Goal: Task Accomplishment & Management: Use online tool/utility

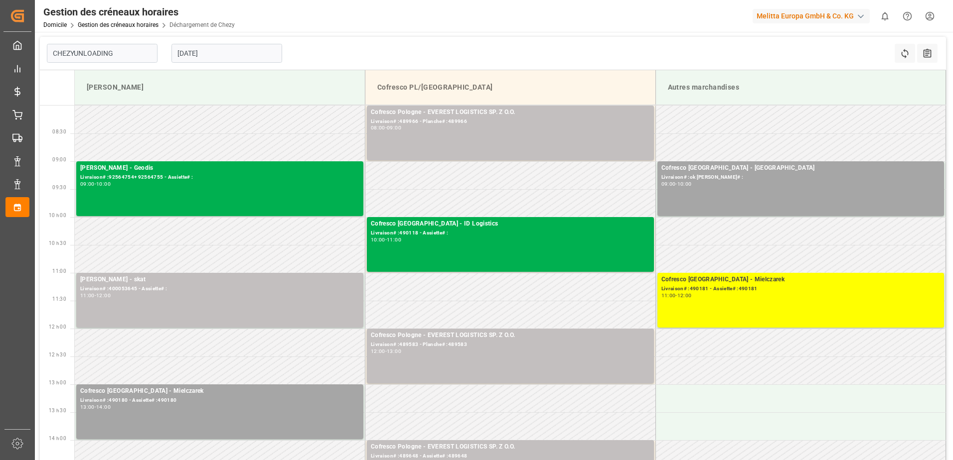
type input "Chezy Unloading"
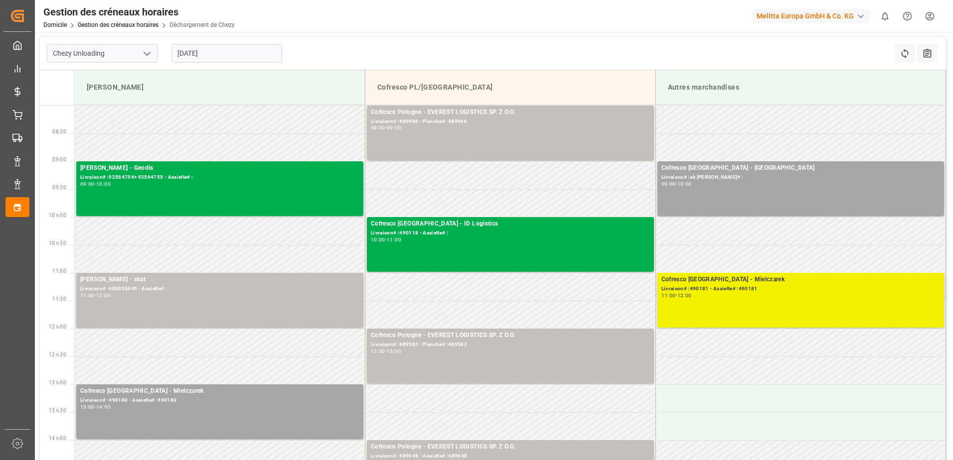
drag, startPoint x: 832, startPoint y: 302, endPoint x: 832, endPoint y: 309, distance: 7.0
click at [839, 309] on div "Cofresco [GEOGRAPHIC_DATA] - Mielczarek Livraison# :490181 - Assiette# :490181 …" at bounding box center [800, 300] width 279 height 51
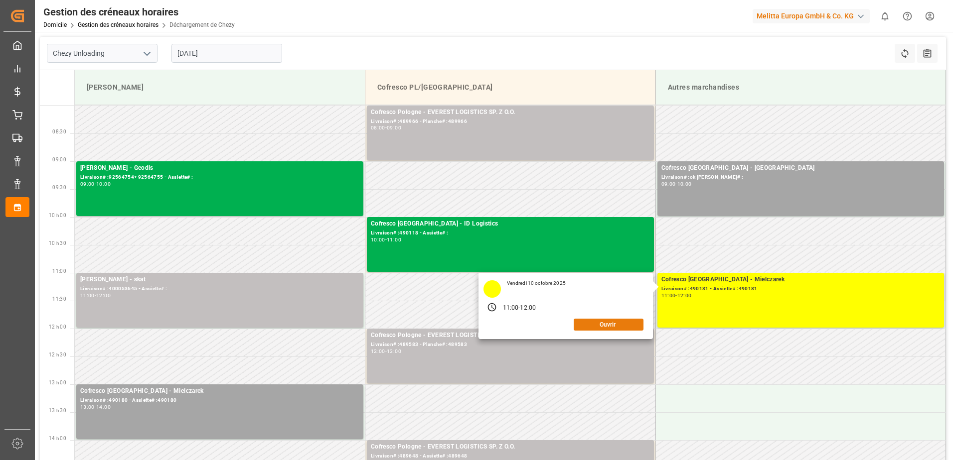
click at [635, 324] on button "Ouvrir" at bounding box center [608, 325] width 70 height 12
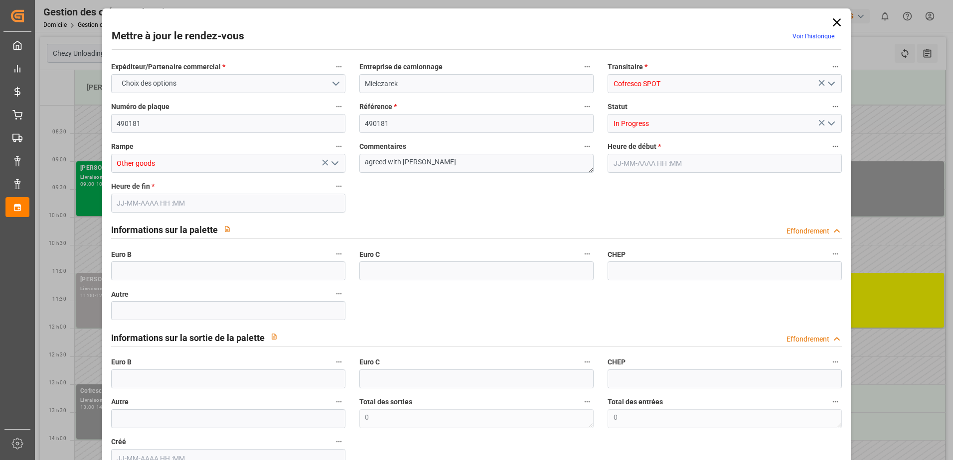
type input "0"
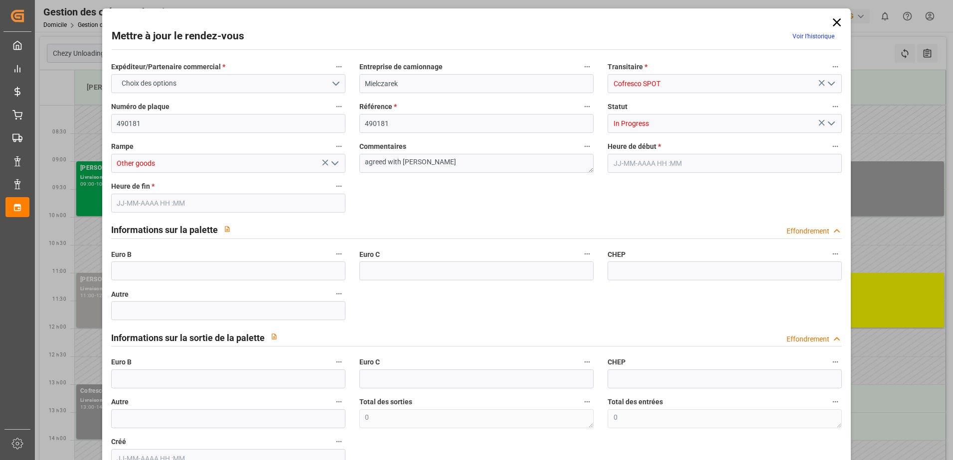
type input "0"
type input "[DATE] 11:00"
type input "[DATE] 12:00"
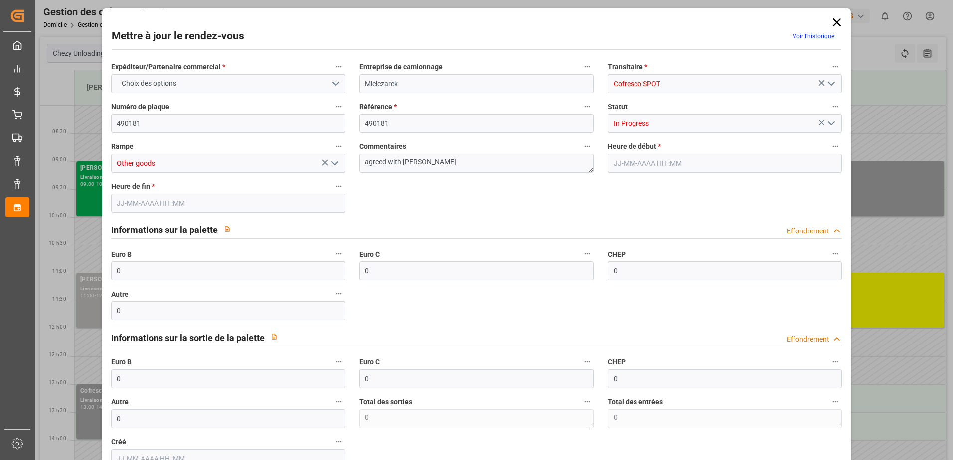
type input "[DATE] 09:09"
drag, startPoint x: 133, startPoint y: 265, endPoint x: 110, endPoint y: 266, distance: 22.9
click at [112, 266] on input "0" at bounding box center [228, 271] width 234 height 19
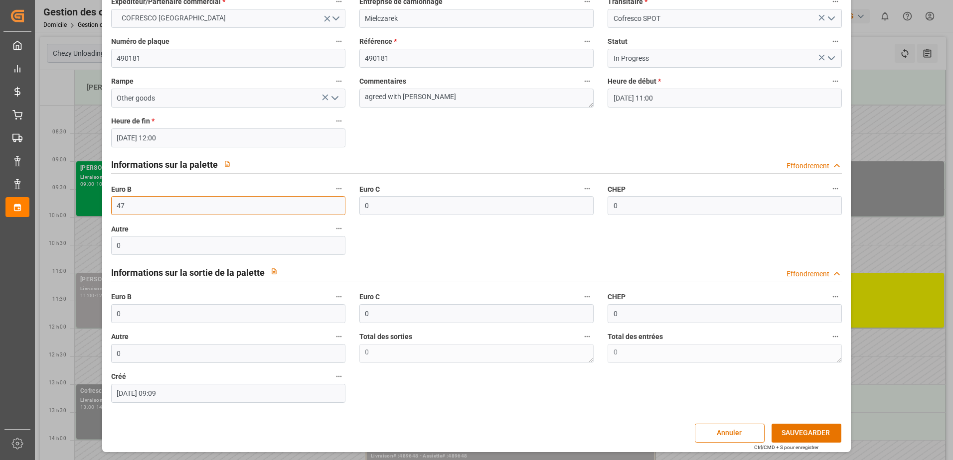
scroll to position [66, 0]
type input "47"
click at [798, 433] on button "SAUVEGARDER" at bounding box center [806, 432] width 70 height 19
